Goal: Task Accomplishment & Management: Manage account settings

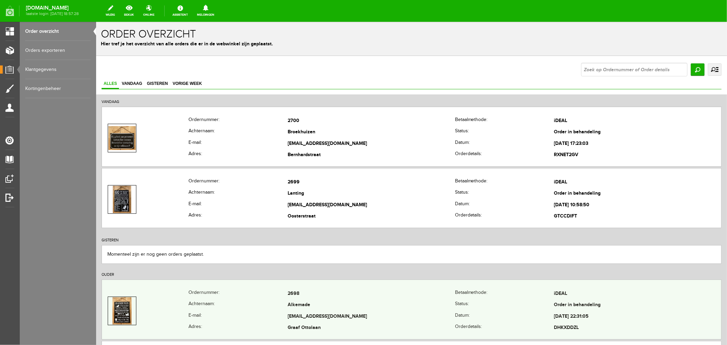
click at [305, 302] on td "Alkemade" at bounding box center [370, 305] width 167 height 12
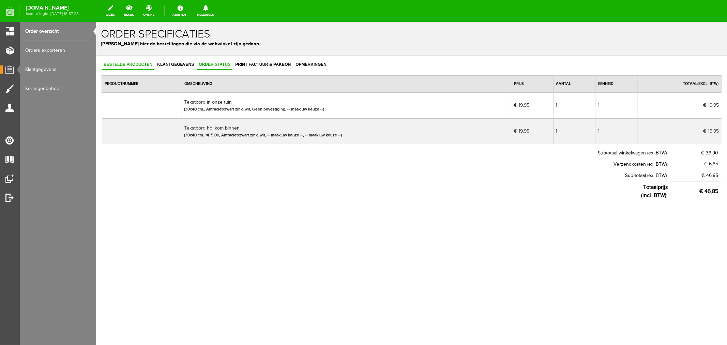
click at [222, 65] on span "Order status" at bounding box center [214, 64] width 36 height 5
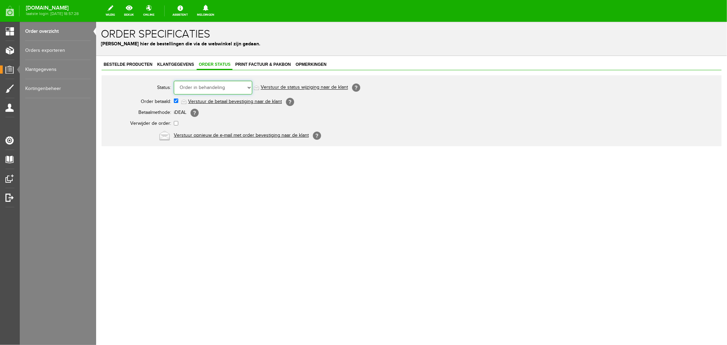
click at [223, 87] on select "Order niet afgerond Nieuw Order in behandeling Wacht op leverancier Wacht op be…" at bounding box center [212, 87] width 78 height 14
select select "14"
click at [173, 80] on select "Order niet afgerond Nieuw Order in behandeling Wacht op leverancier Wacht op be…" at bounding box center [212, 87] width 78 height 14
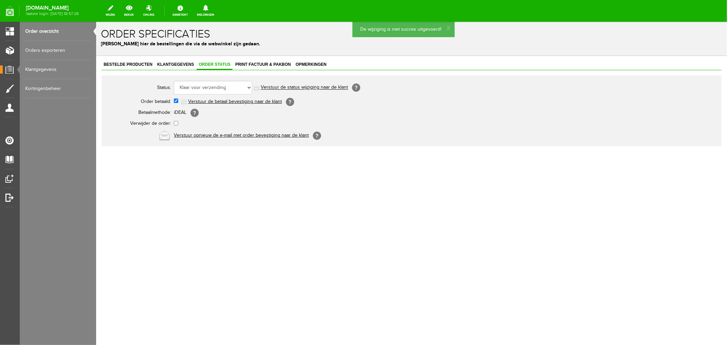
click at [280, 87] on link "Verstuur de status wijziging naar de klant" at bounding box center [303, 86] width 87 height 5
click at [49, 33] on link "Order overzicht" at bounding box center [57, 31] width 65 height 19
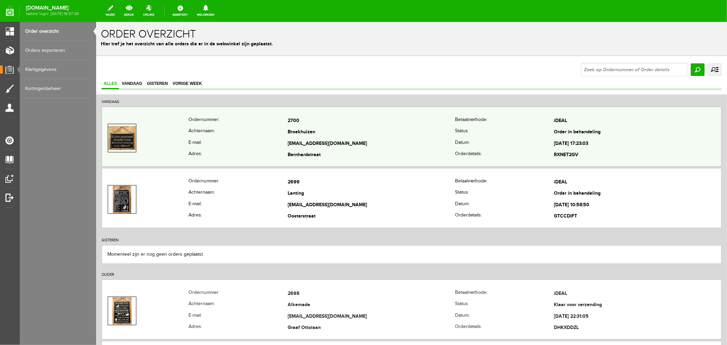
click at [297, 138] on td "[EMAIL_ADDRESS][DOMAIN_NAME]" at bounding box center [370, 144] width 167 height 12
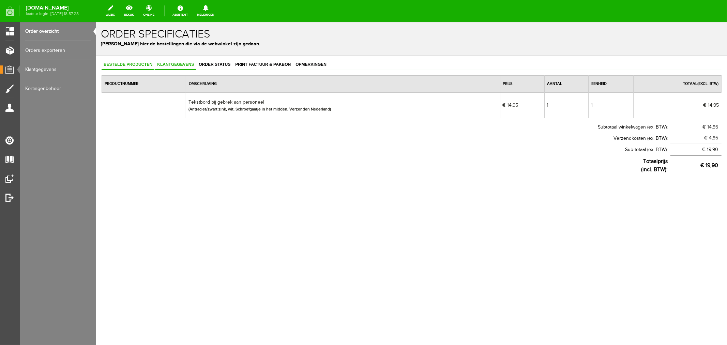
click at [179, 65] on span "Klantgegevens" at bounding box center [175, 64] width 41 height 5
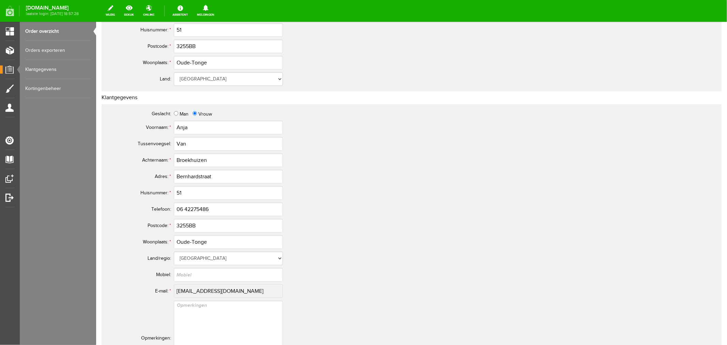
scroll to position [303, 0]
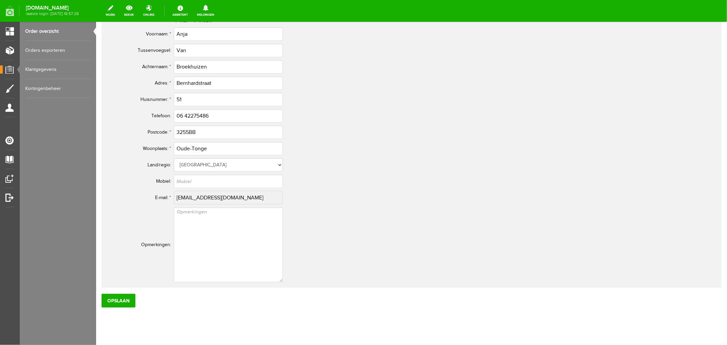
click at [42, 34] on link "Order overzicht" at bounding box center [57, 31] width 65 height 19
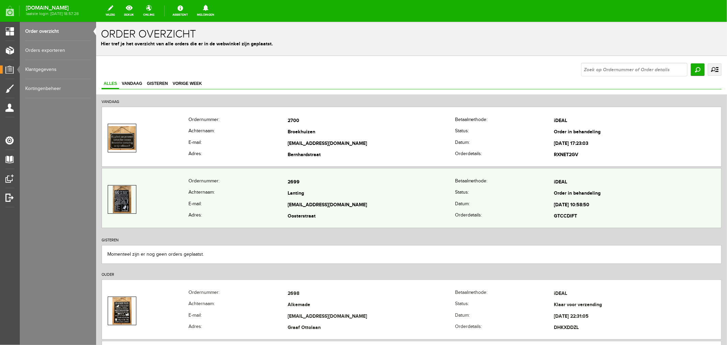
click at [308, 201] on td "[EMAIL_ADDRESS][DOMAIN_NAME]" at bounding box center [370, 205] width 167 height 12
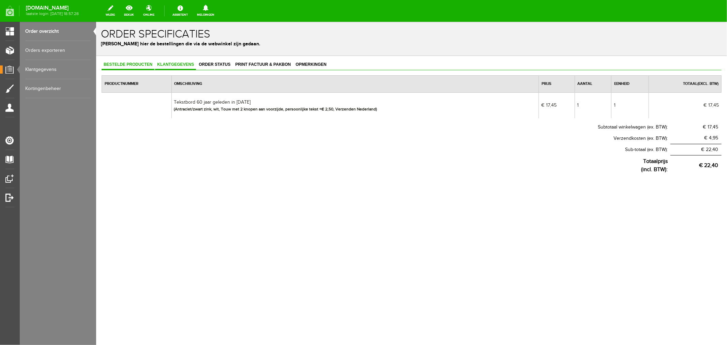
click at [178, 65] on span "Klantgegevens" at bounding box center [175, 64] width 41 height 5
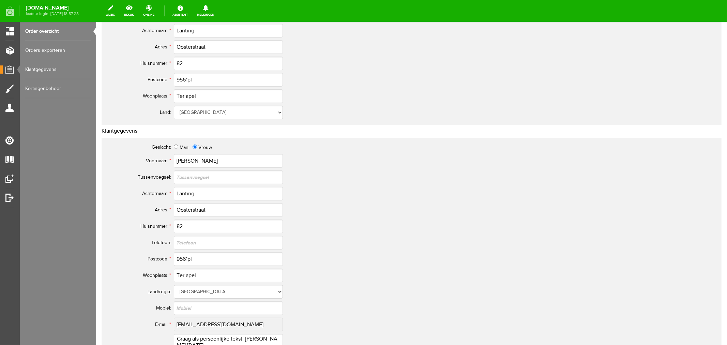
scroll to position [189, 0]
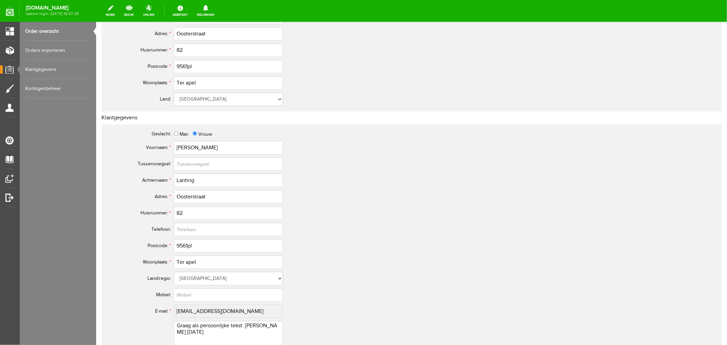
click at [38, 29] on link "Order overzicht" at bounding box center [57, 31] width 65 height 19
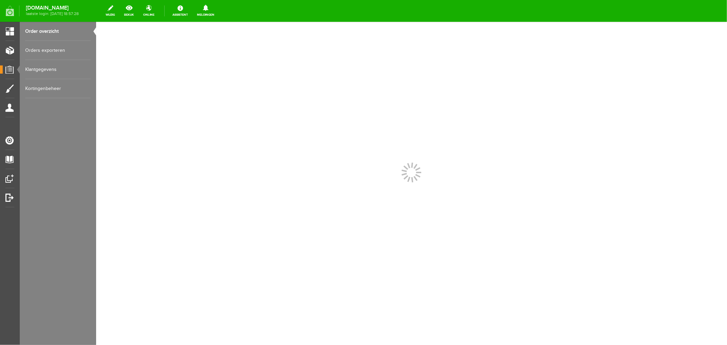
scroll to position [0, 0]
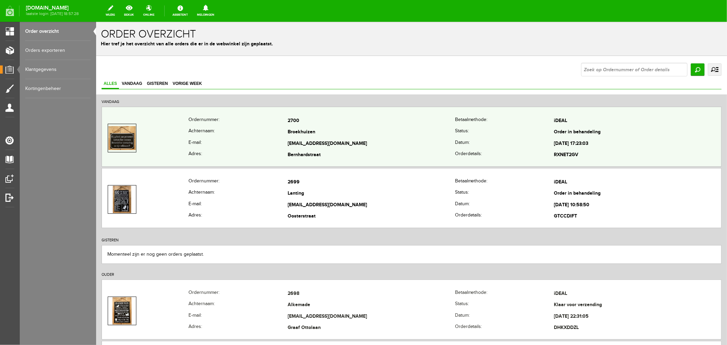
click at [311, 140] on td "[EMAIL_ADDRESS][DOMAIN_NAME]" at bounding box center [370, 144] width 167 height 12
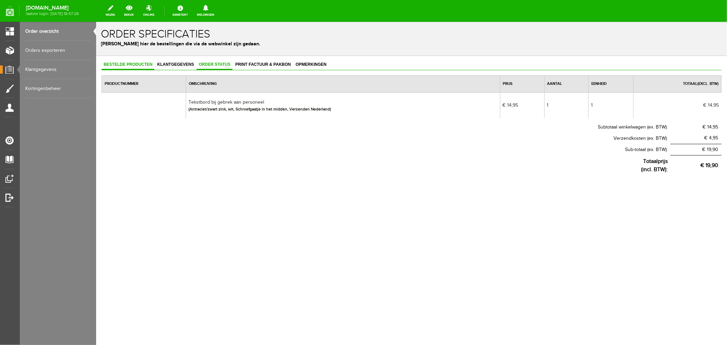
click at [217, 62] on span "Order status" at bounding box center [214, 64] width 36 height 5
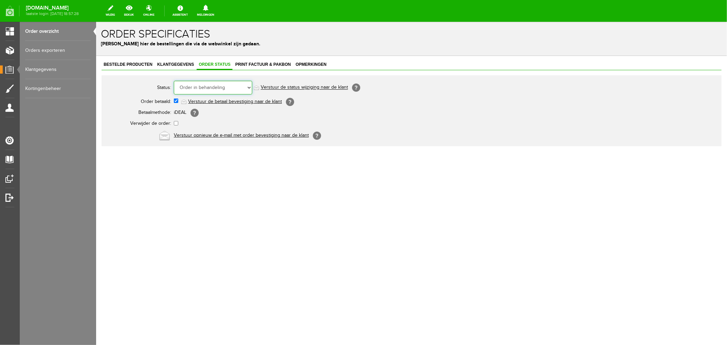
click at [216, 88] on select "Order niet afgerond Nieuw Order in behandeling Wacht op leverancier Wacht op be…" at bounding box center [212, 87] width 78 height 14
select select "14"
click at [173, 80] on select "Order niet afgerond Nieuw Order in behandeling Wacht op leverancier Wacht op be…" at bounding box center [212, 87] width 78 height 14
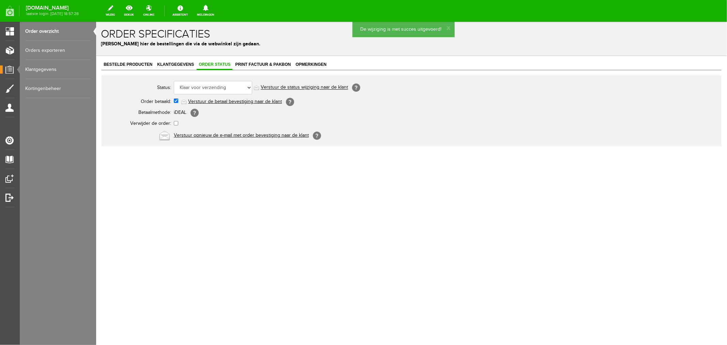
click at [320, 86] on link "Verstuur de status wijziging naar de klant" at bounding box center [303, 86] width 87 height 5
click at [45, 30] on link "Order overzicht" at bounding box center [57, 31] width 65 height 19
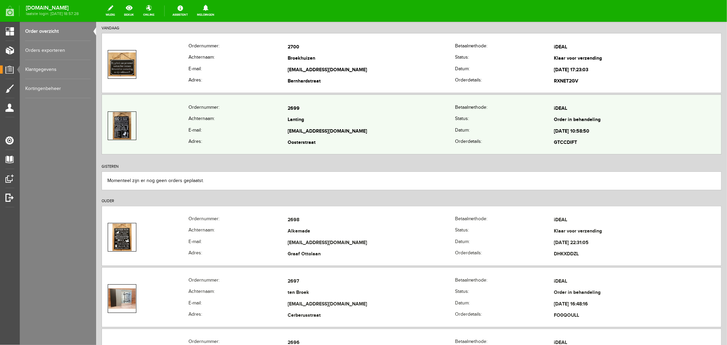
scroll to position [76, 0]
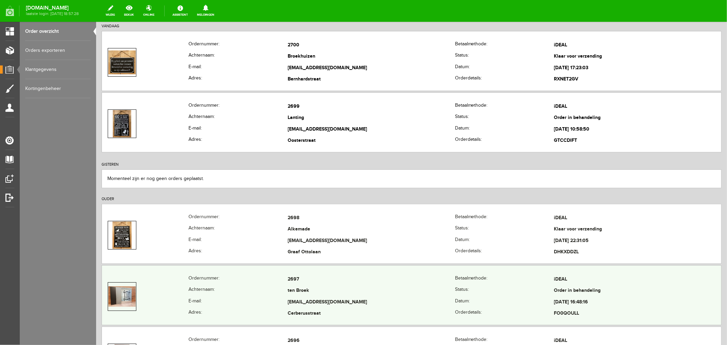
click at [308, 297] on td "[EMAIL_ADDRESS][DOMAIN_NAME]" at bounding box center [370, 302] width 167 height 12
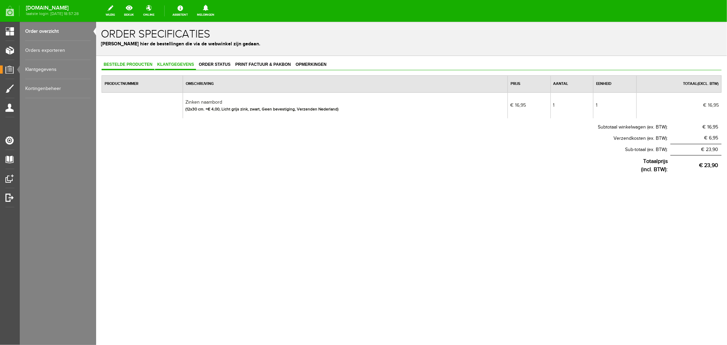
click at [172, 65] on span "Klantgegevens" at bounding box center [175, 64] width 41 height 5
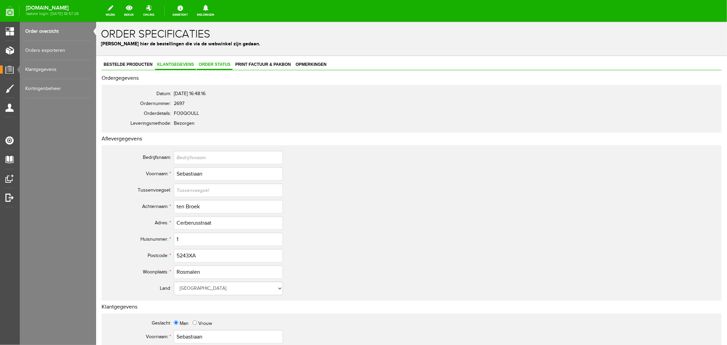
click at [208, 62] on span "Order status" at bounding box center [214, 64] width 36 height 5
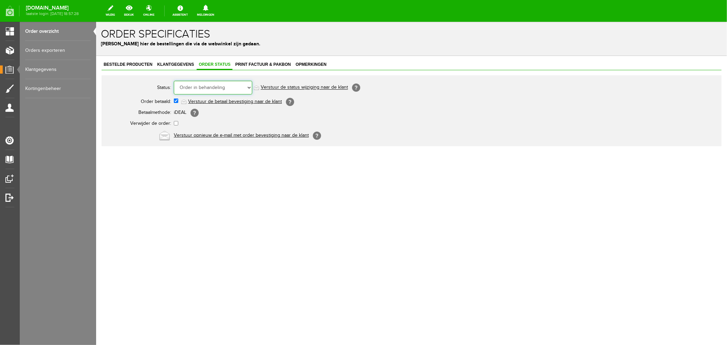
click at [205, 86] on select "Order niet afgerond Nieuw Order in behandeling Wacht op leverancier Wacht op be…" at bounding box center [212, 87] width 78 height 14
click at [173, 80] on select "Order niet afgerond Nieuw Order in behandeling Wacht op leverancier Wacht op be…" at bounding box center [212, 87] width 78 height 14
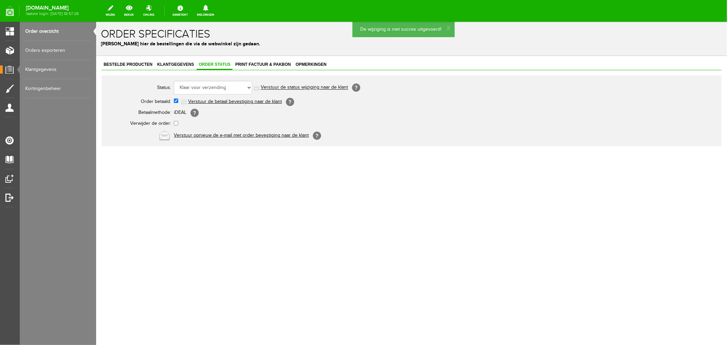
click at [285, 87] on link "Verstuur de status wijziging naar de klant" at bounding box center [303, 86] width 87 height 5
click at [36, 33] on link "Order overzicht" at bounding box center [57, 31] width 65 height 19
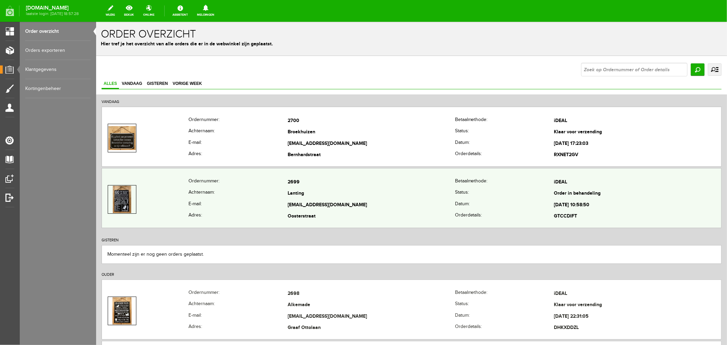
click at [304, 202] on td "[EMAIL_ADDRESS][DOMAIN_NAME]" at bounding box center [370, 205] width 167 height 12
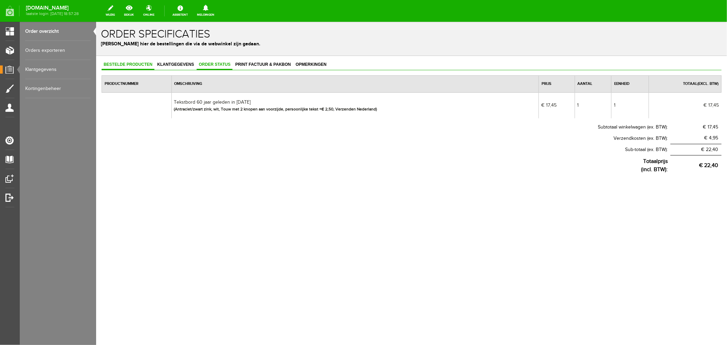
click at [208, 66] on link "Order status" at bounding box center [214, 65] width 36 height 10
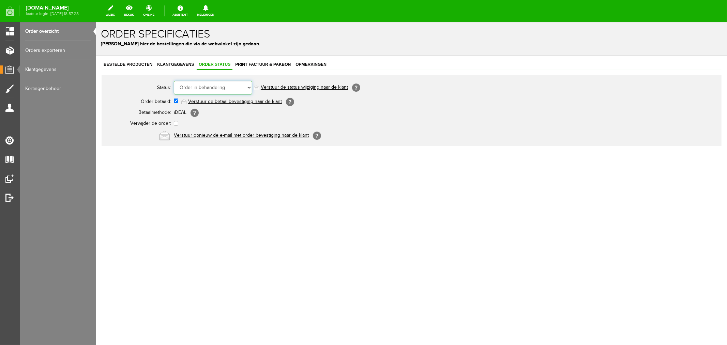
click at [211, 89] on select "Order niet afgerond Nieuw Order in behandeling Wacht op leverancier Wacht op be…" at bounding box center [212, 87] width 78 height 14
select select "14"
click at [173, 80] on select "Order niet afgerond Nieuw Order in behandeling Wacht op leverancier Wacht op be…" at bounding box center [212, 87] width 78 height 14
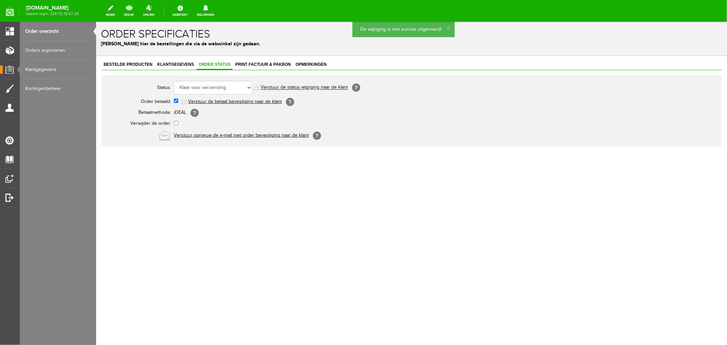
click at [278, 87] on link "Verstuur de status wijziging naar de klant" at bounding box center [303, 86] width 87 height 5
click at [52, 31] on link "Order overzicht" at bounding box center [57, 31] width 65 height 19
